Goal: Task Accomplishment & Management: Complete application form

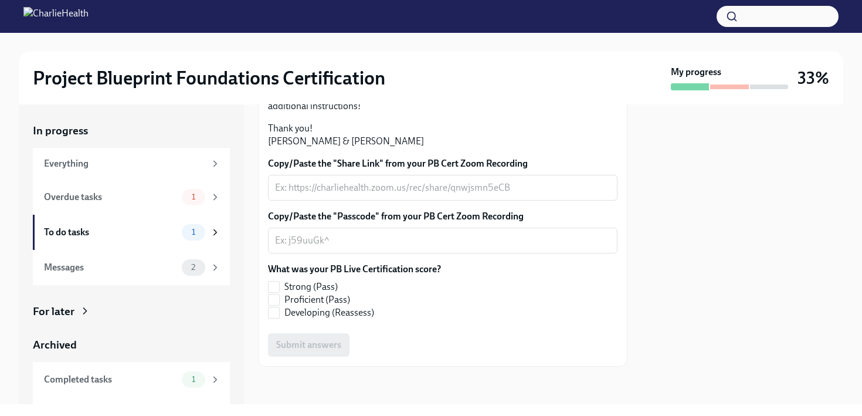
scroll to position [257, 0]
click at [410, 195] on textarea "Copy/Paste the "Share Link" from your PB Cert Zoom Recording" at bounding box center [442, 188] width 335 height 14
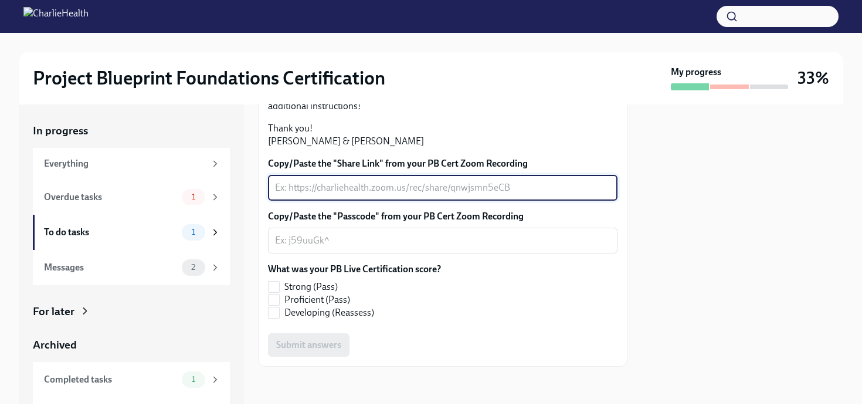
scroll to position [279, 0]
type textarea "Zoom recording saved to computer- sent"
click at [273, 305] on input "Proficient (Pass)" at bounding box center [274, 299] width 11 height 11
checkbox input "true"
click at [453, 195] on textarea "Zoom recording saved to computer- sent" at bounding box center [442, 188] width 335 height 14
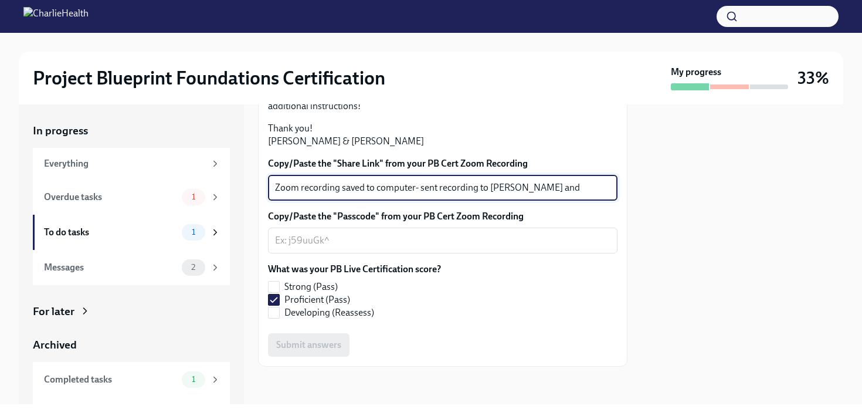
scroll to position [277, 0]
type textarea "Zoom recording saved to computer- sent recording to [PERSON_NAME] and [PERSON_N…"
click at [517, 247] on textarea "Copy/Paste the "Passcode" from your PB Cert Zoom Recording" at bounding box center [442, 240] width 335 height 14
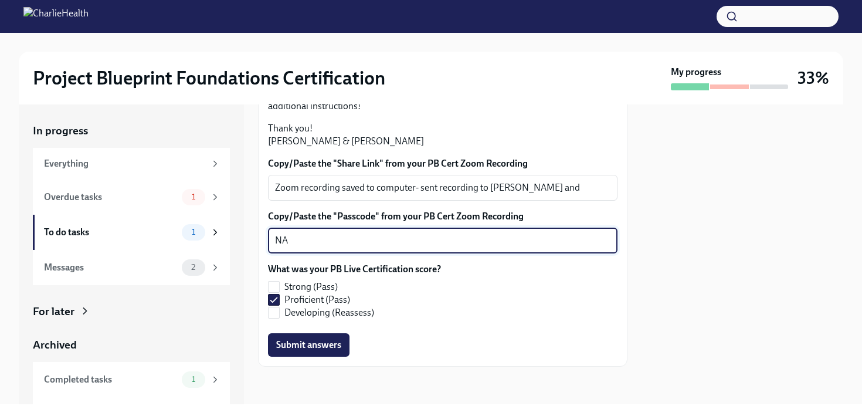
scroll to position [322, 0]
type textarea "NA"
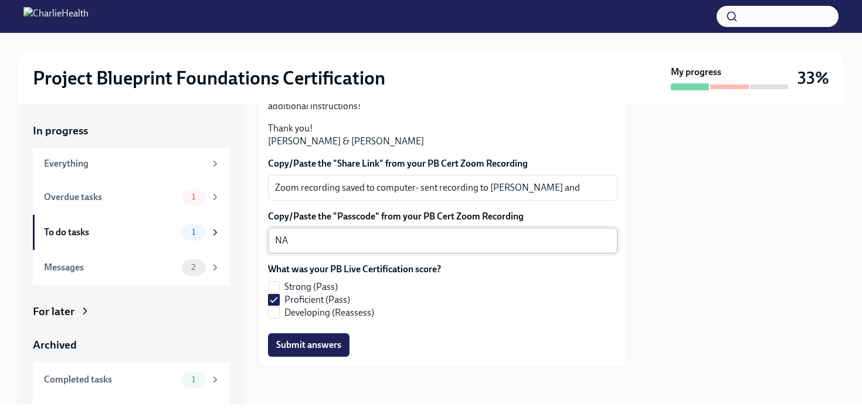
click at [288, 355] on button "Submit answers" at bounding box center [309, 344] width 82 height 23
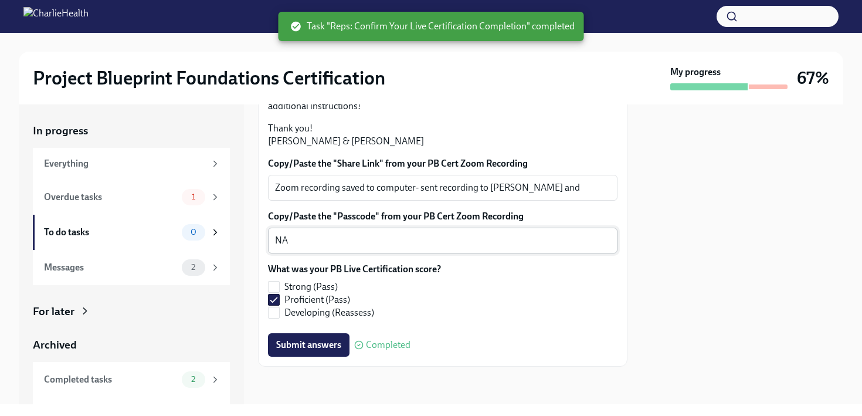
scroll to position [340, 0]
click at [130, 237] on div "To do tasks" at bounding box center [110, 232] width 133 height 13
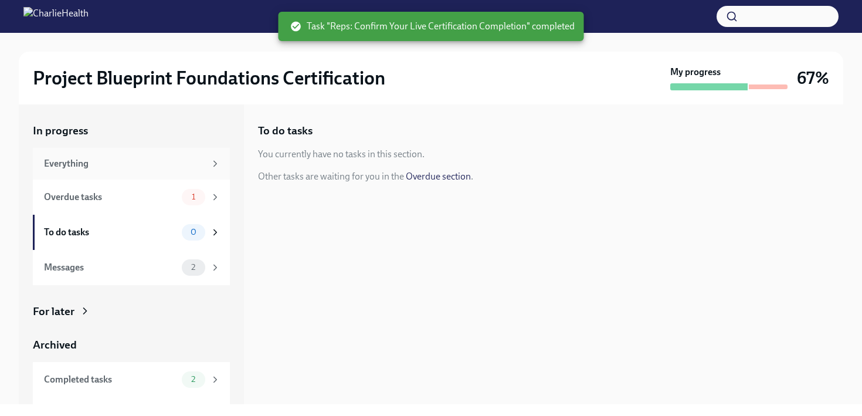
drag, startPoint x: 517, startPoint y: 290, endPoint x: 139, endPoint y: 175, distance: 394.7
click at [139, 175] on div "Everything" at bounding box center [131, 164] width 197 height 32
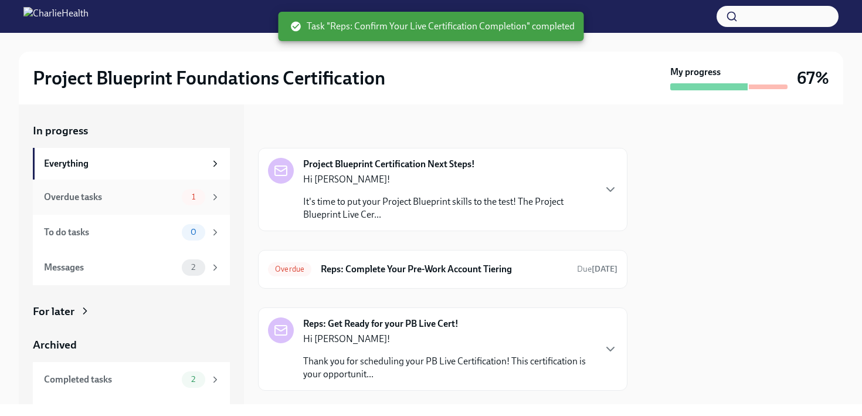
drag, startPoint x: 139, startPoint y: 175, endPoint x: 139, endPoint y: 193, distance: 18.8
click at [139, 193] on div "Overdue tasks" at bounding box center [110, 197] width 133 height 13
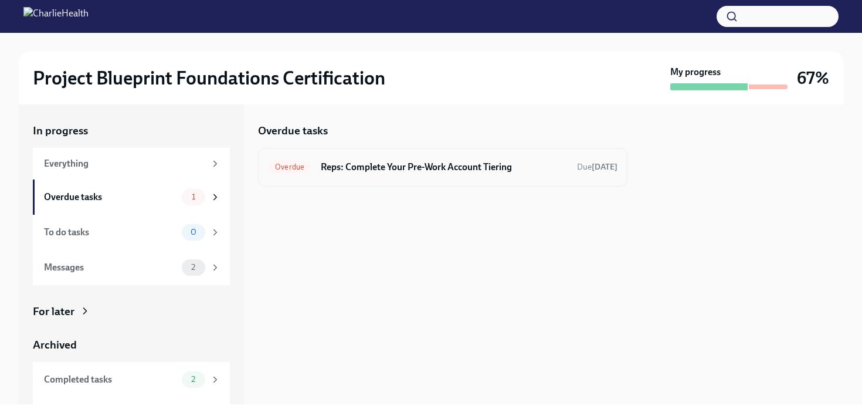
drag, startPoint x: 139, startPoint y: 193, endPoint x: 351, endPoint y: 168, distance: 213.2
click at [351, 168] on h6 "Reps: Complete Your Pre-Work Account Tiering" at bounding box center [444, 167] width 247 height 13
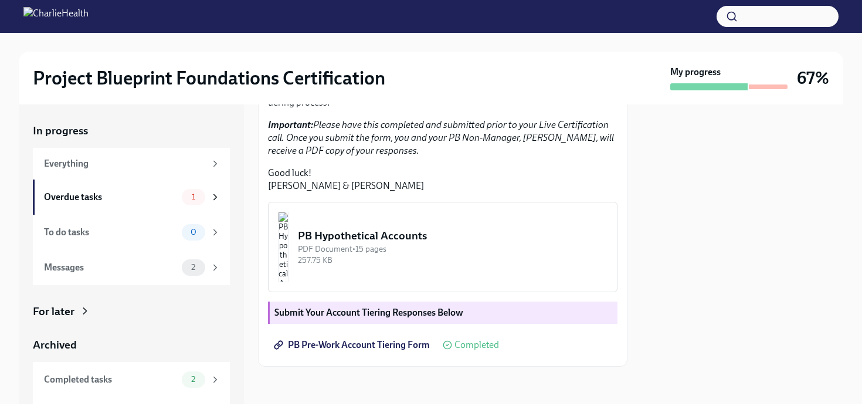
scroll to position [313, 0]
drag, startPoint x: 351, startPoint y: 168, endPoint x: 378, endPoint y: 349, distance: 183.3
click at [378, 349] on span "PB Pre-Work Account Tiering Form" at bounding box center [353, 345] width 154 height 12
click at [146, 220] on div "To do tasks 0" at bounding box center [131, 232] width 197 height 35
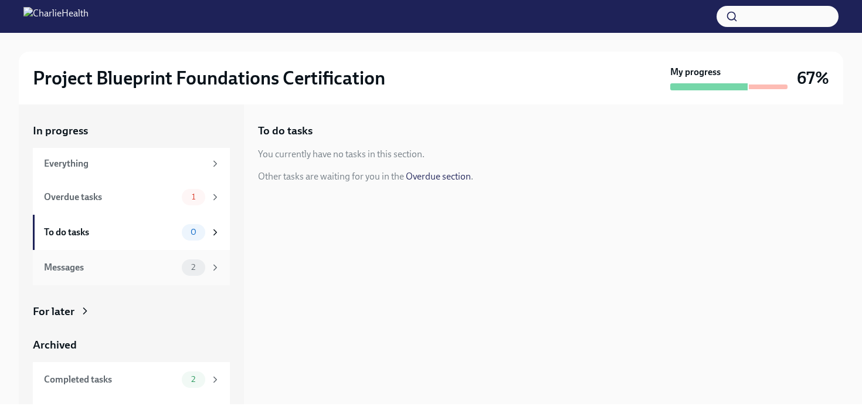
click at [137, 263] on div "Messages" at bounding box center [110, 267] width 133 height 13
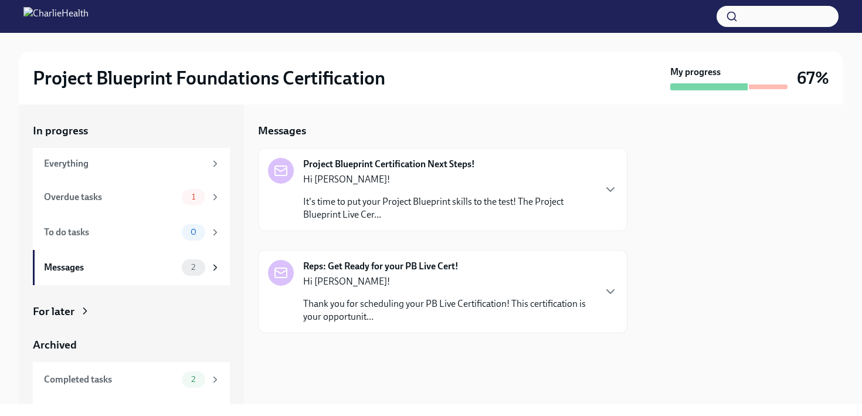
click at [340, 224] on div "Project Blueprint Certification Next Steps! Hi [PERSON_NAME]! It's time to put …" at bounding box center [442, 189] width 369 height 83
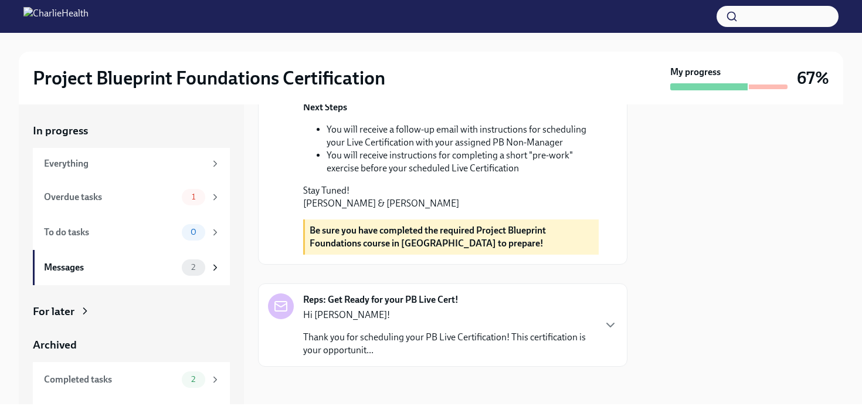
scroll to position [477, 0]
click at [345, 327] on div "Hi [PERSON_NAME]! Thank you for scheduling your PB Live Certification! This cer…" at bounding box center [448, 332] width 291 height 48
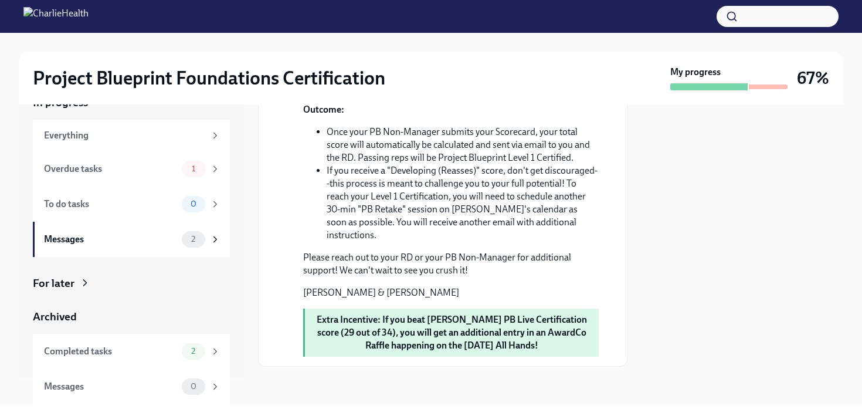
scroll to position [0, 0]
